Goal: Task Accomplishment & Management: Use online tool/utility

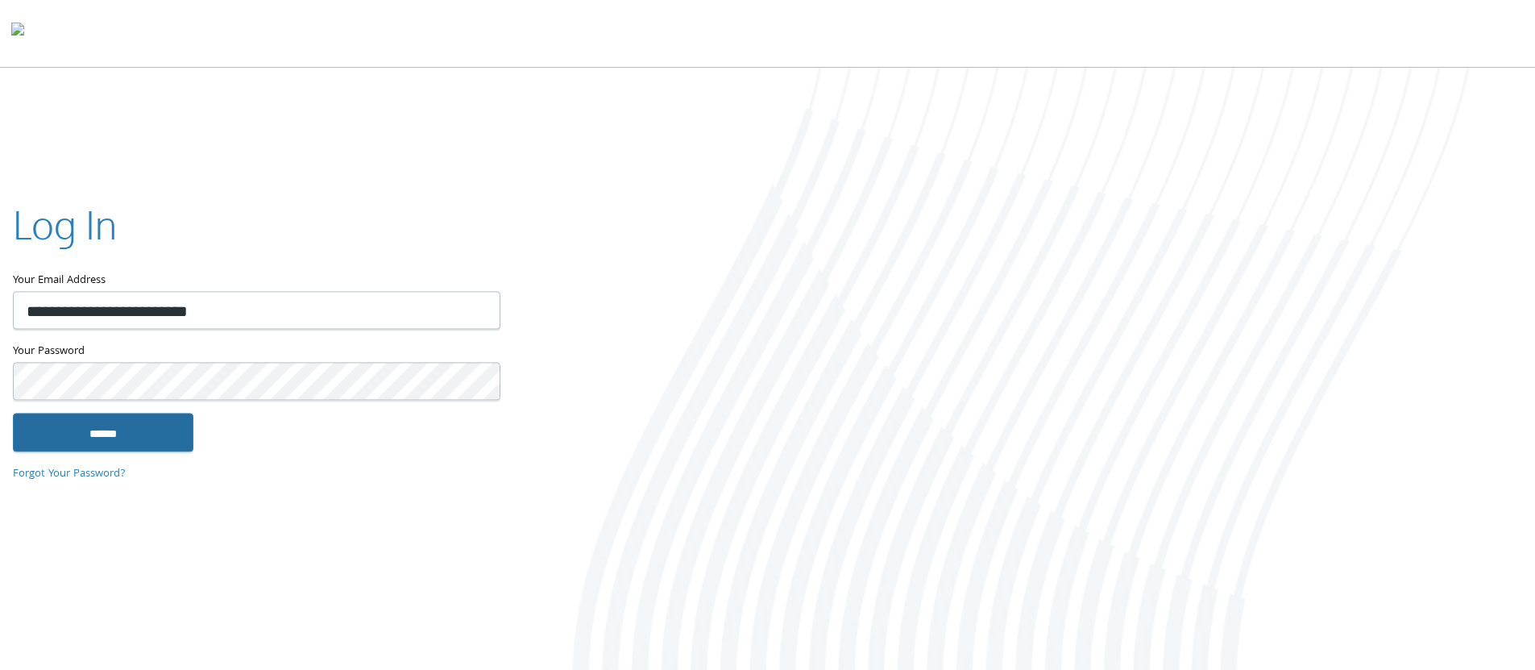
click at [173, 438] on input "******" at bounding box center [103, 432] width 180 height 39
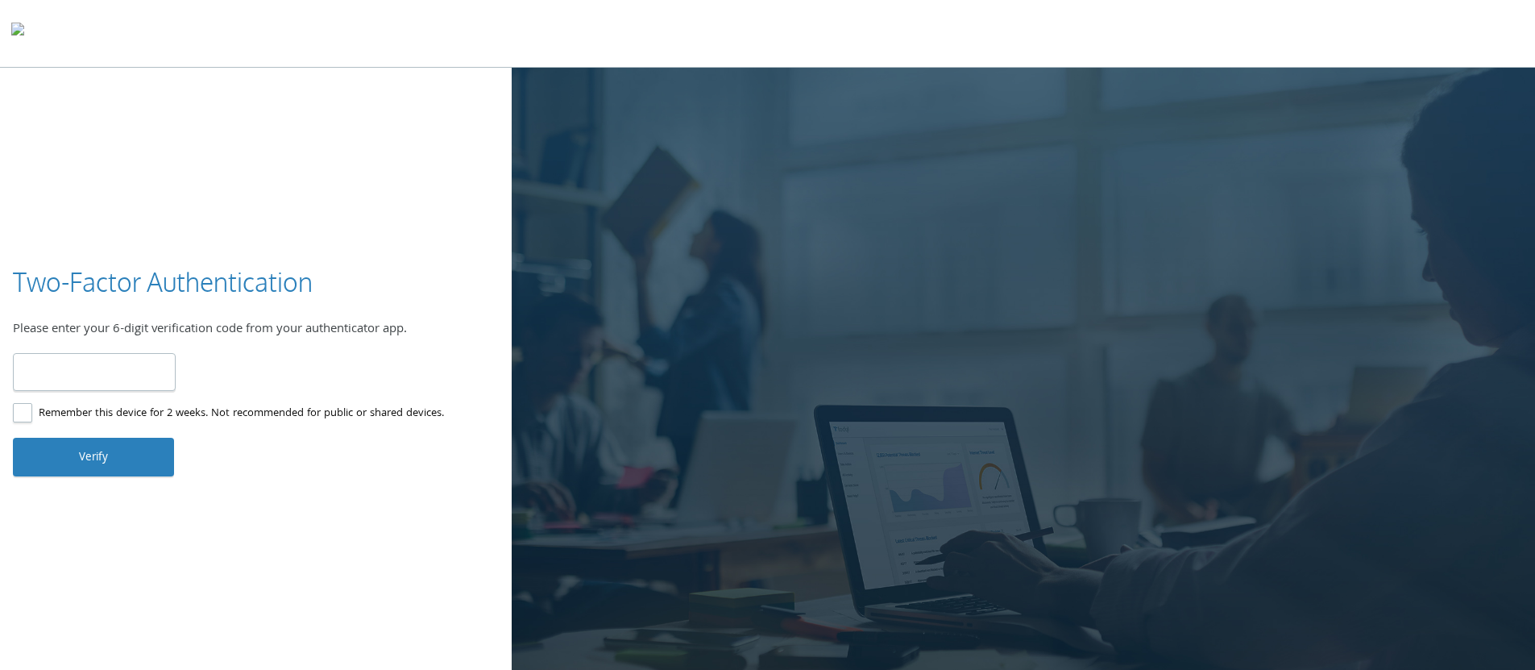
paste input "******"
type input "******"
